Goal: Check status: Check status

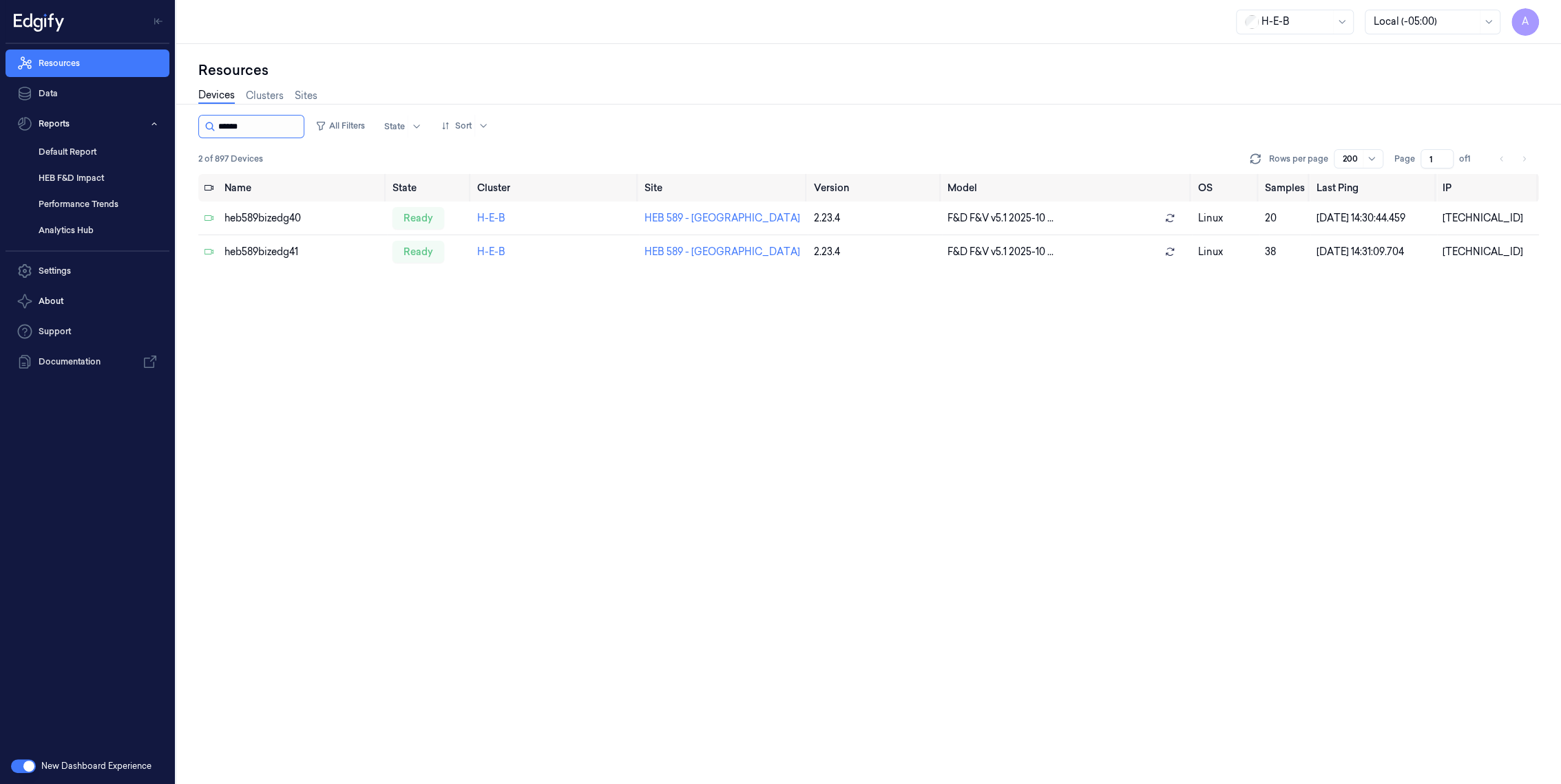
drag, startPoint x: 233, startPoint y: 126, endPoint x: 303, endPoint y: 117, distance: 70.6
click at [301, 117] on input "string" at bounding box center [260, 126] width 82 height 22
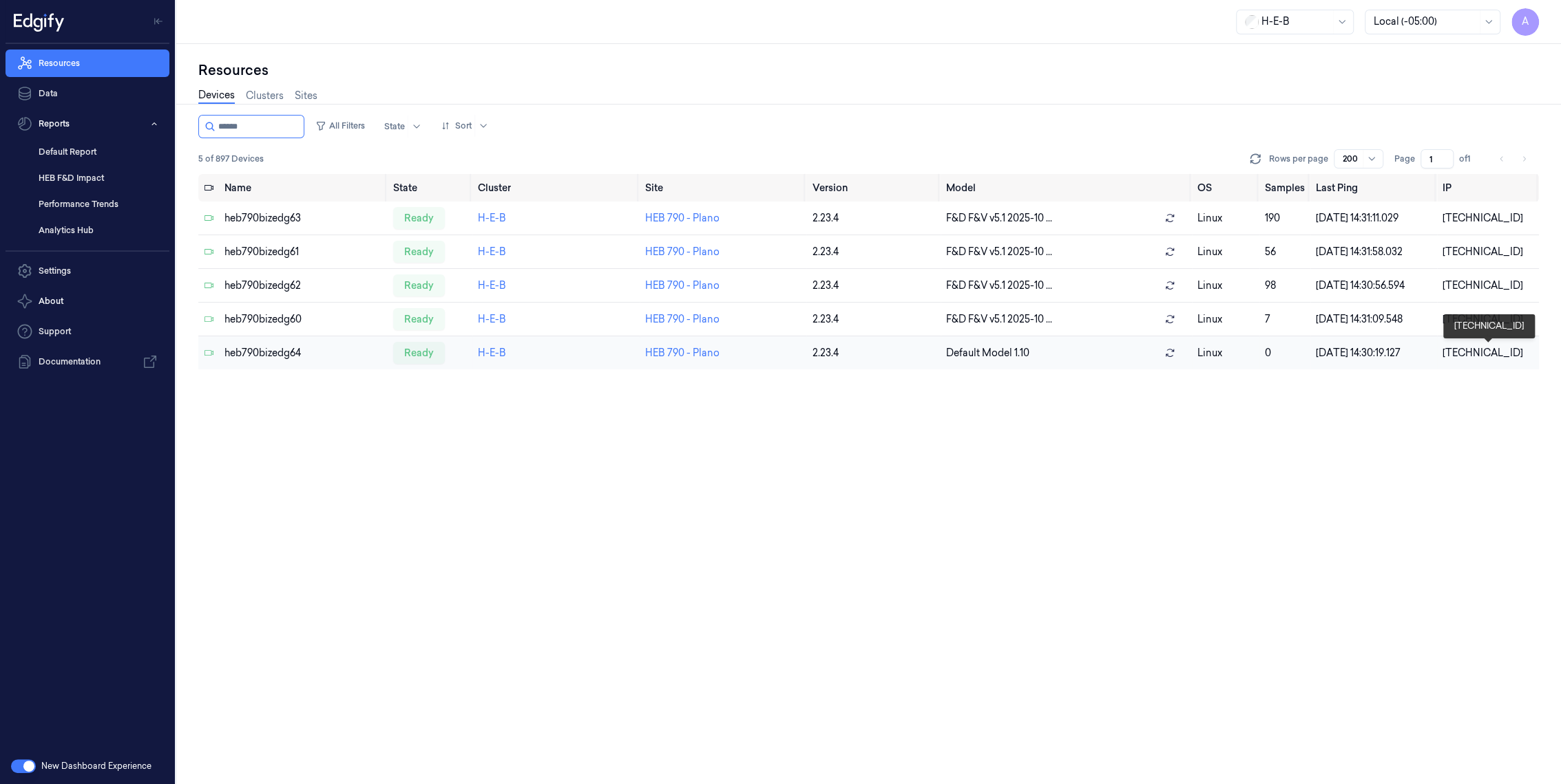
type input "******"
click at [1463, 350] on div "[TECHNICAL_ID]" at bounding box center [1488, 353] width 91 height 15
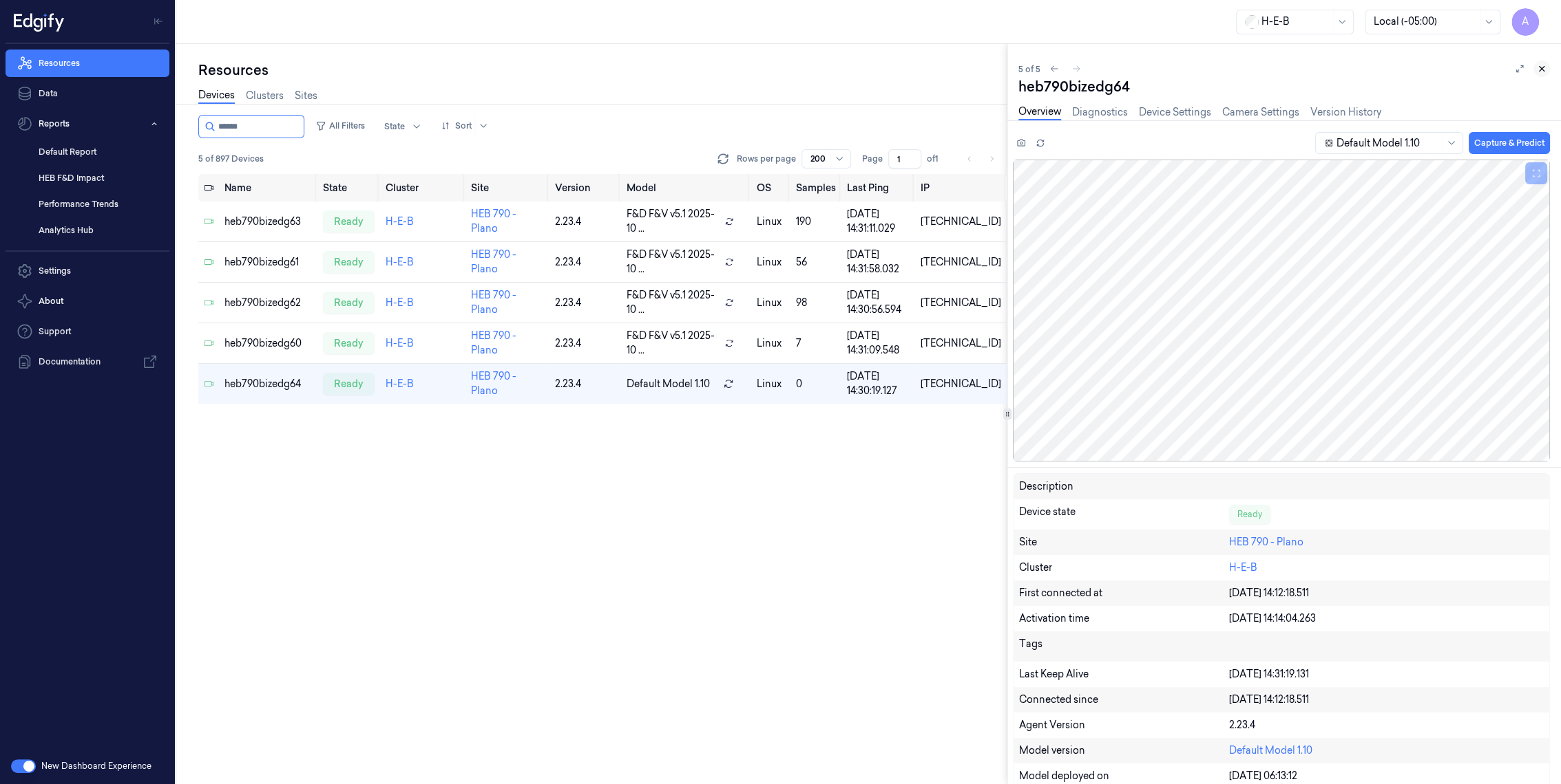
drag, startPoint x: 1550, startPoint y: 72, endPoint x: 1537, endPoint y: 63, distance: 15.8
click at [1537, 63] on div "5 of 5 heb790bizedg64 Overview Diagnostics Device Settings Camera Settings Vers…" at bounding box center [1284, 414] width 553 height 740
drag, startPoint x: 1540, startPoint y: 68, endPoint x: 1527, endPoint y: 60, distance: 15.3
click at [1538, 66] on icon at bounding box center [1541, 69] width 10 height 10
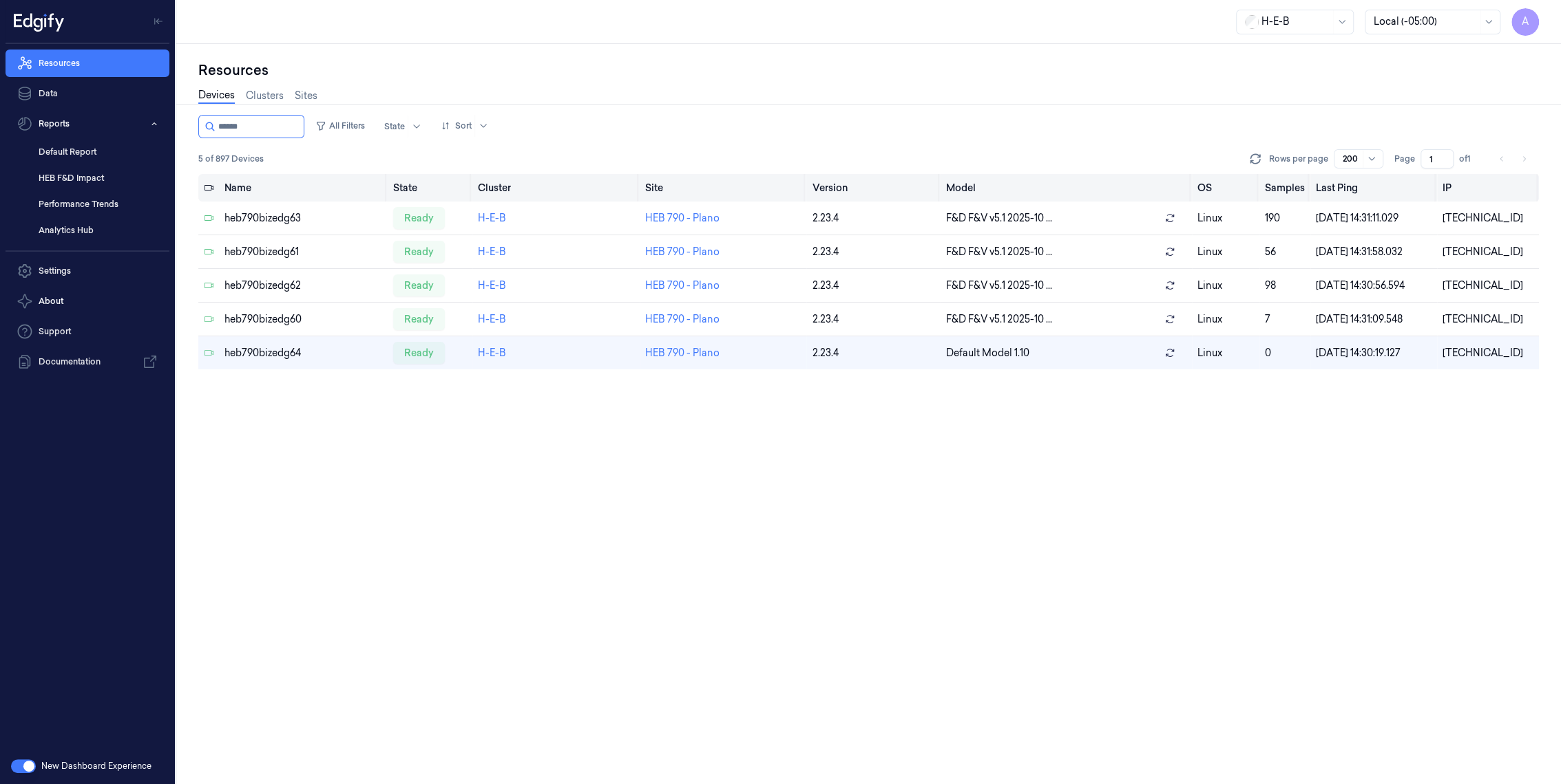
click at [233, 182] on th "Name" at bounding box center [304, 188] width 168 height 27
drag, startPoint x: 77, startPoint y: 146, endPoint x: 75, endPoint y: 129, distance: 17.1
click at [77, 146] on link "Default Report" at bounding box center [98, 152] width 142 height 23
